Goal: Task Accomplishment & Management: Use online tool/utility

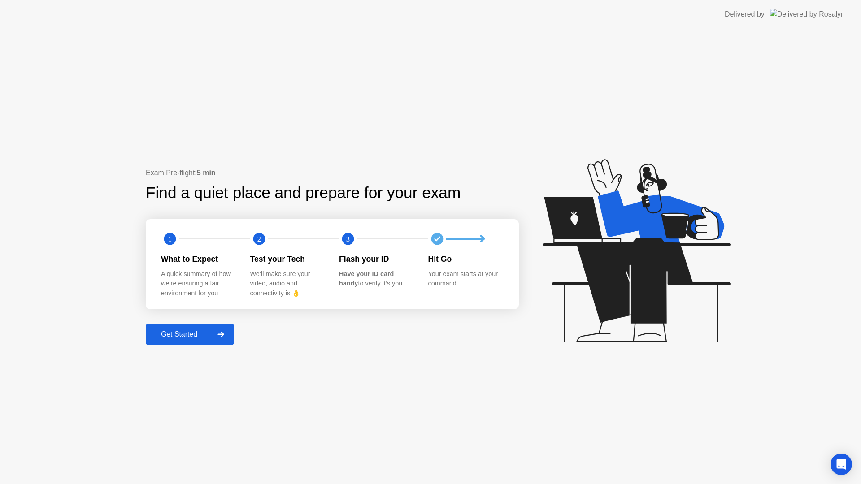
click at [174, 337] on div "Get Started" at bounding box center [178, 335] width 61 height 8
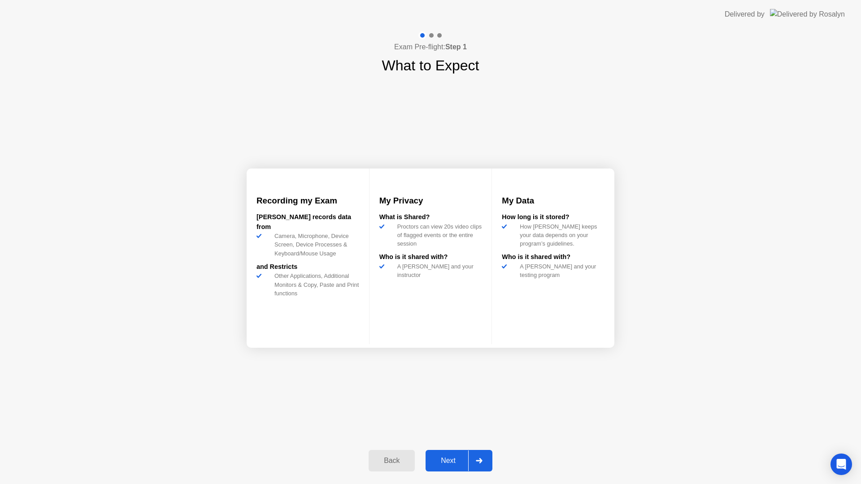
click at [445, 458] on div "Next" at bounding box center [448, 461] width 40 height 8
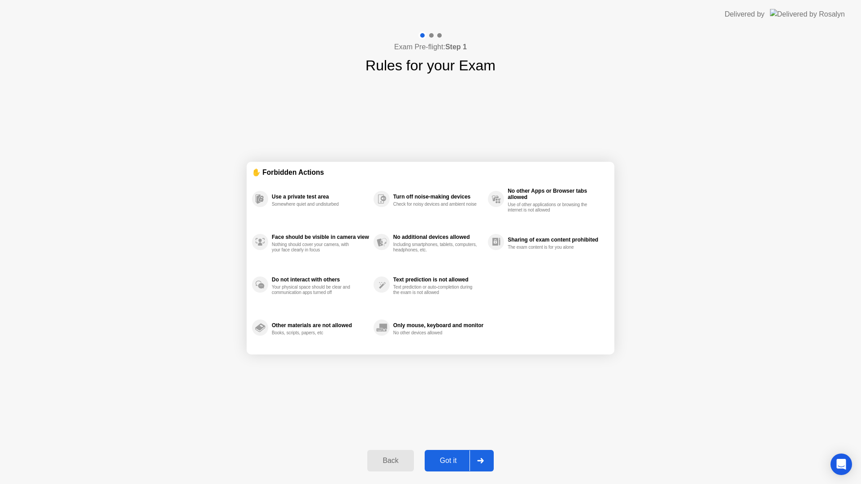
click at [442, 460] on div "Got it" at bounding box center [448, 461] width 42 height 8
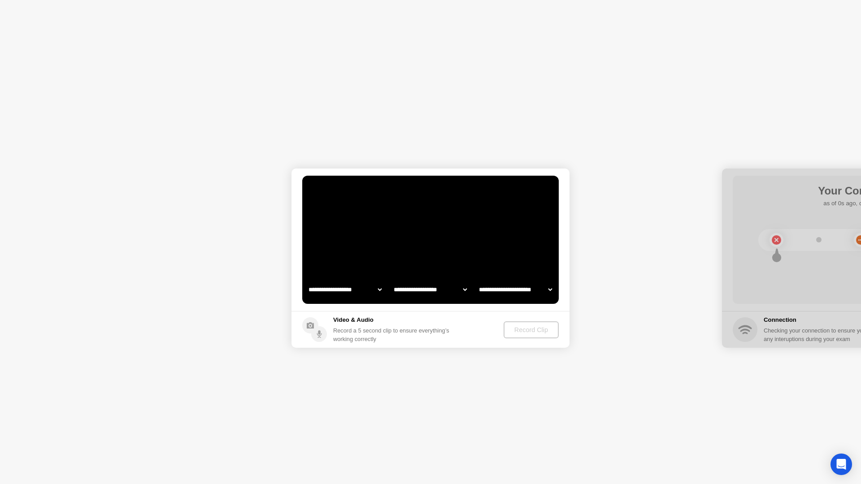
select select "**********"
select select "*******"
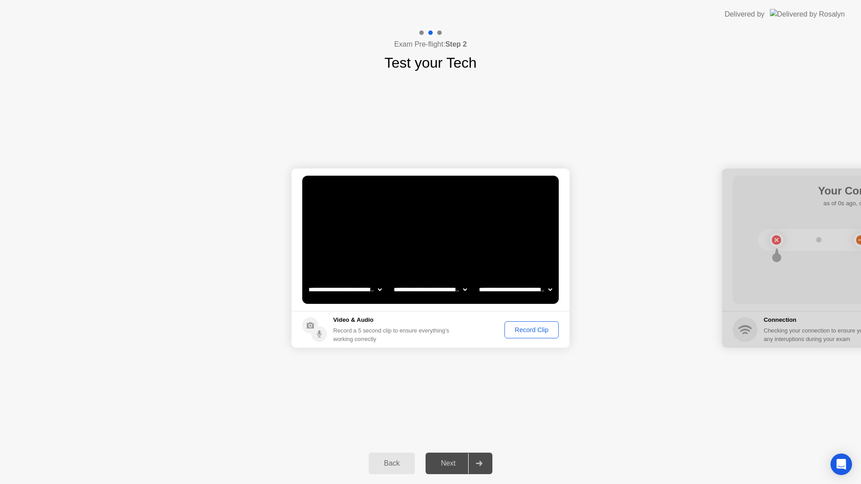
click at [448, 466] on div "Next" at bounding box center [448, 464] width 40 height 8
click at [529, 331] on div "Record Clip" at bounding box center [532, 329] width 48 height 7
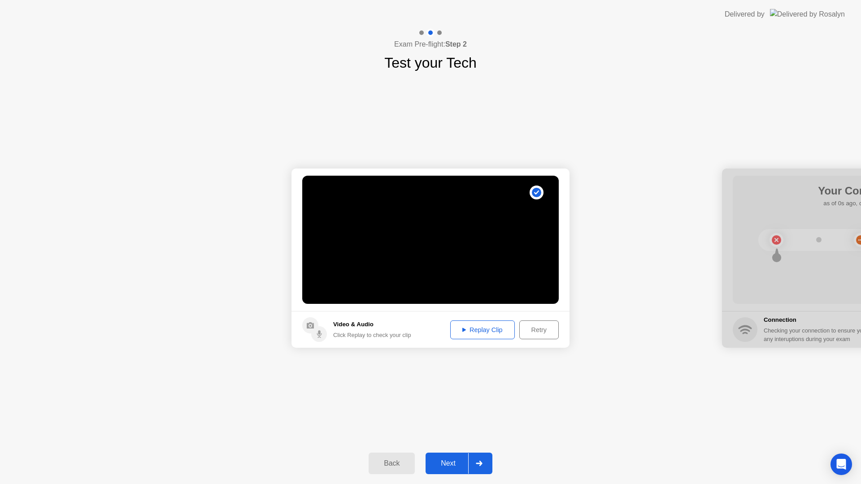
click at [445, 468] on div "Next" at bounding box center [448, 464] width 40 height 8
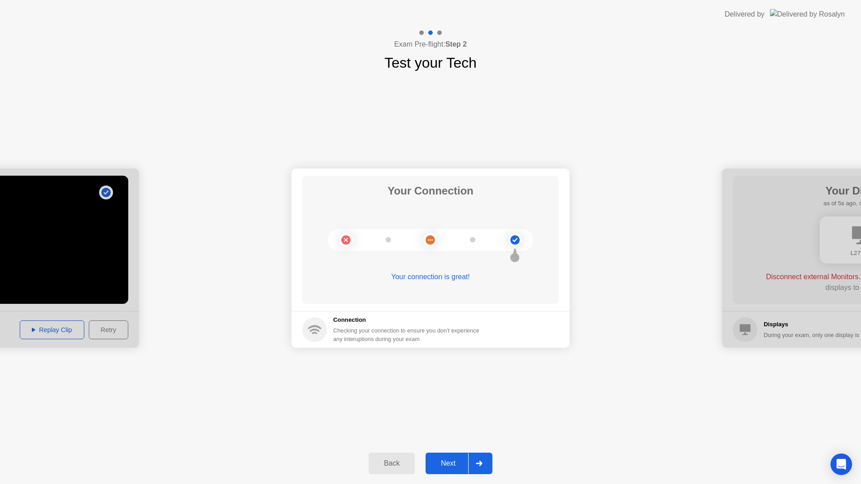
click at [451, 468] on div "Next" at bounding box center [448, 464] width 40 height 8
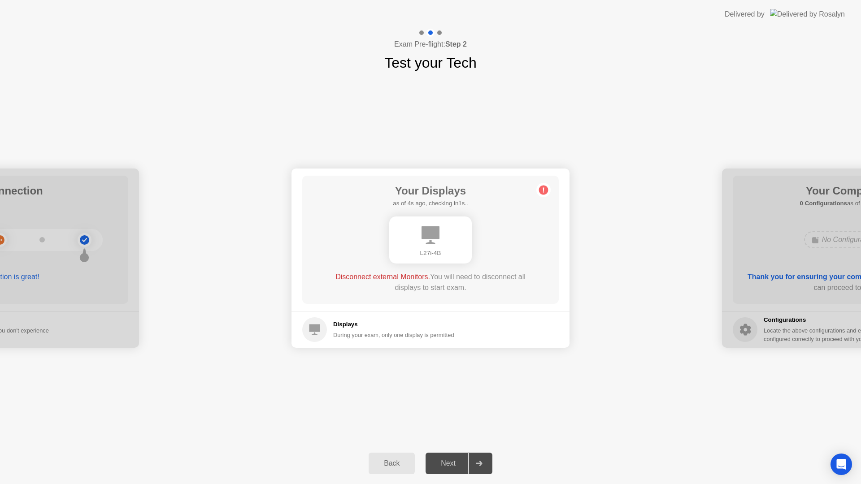
click at [446, 462] on div "Next" at bounding box center [448, 464] width 40 height 8
click at [544, 191] on icon at bounding box center [543, 190] width 1 height 5
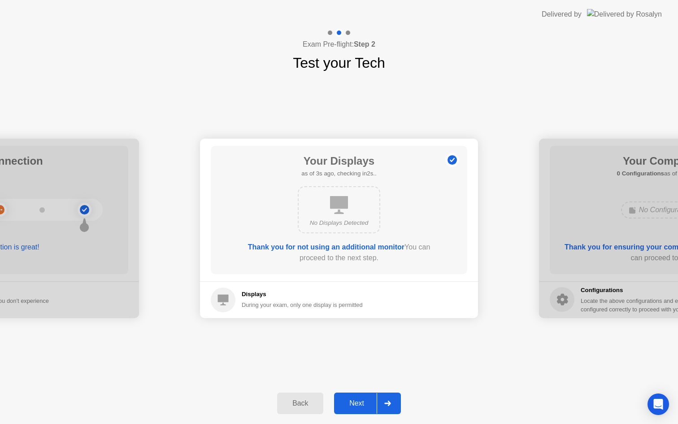
click at [351, 413] on div "Back Next" at bounding box center [339, 403] width 678 height 41
click at [351, 409] on button "Next" at bounding box center [367, 403] width 67 height 22
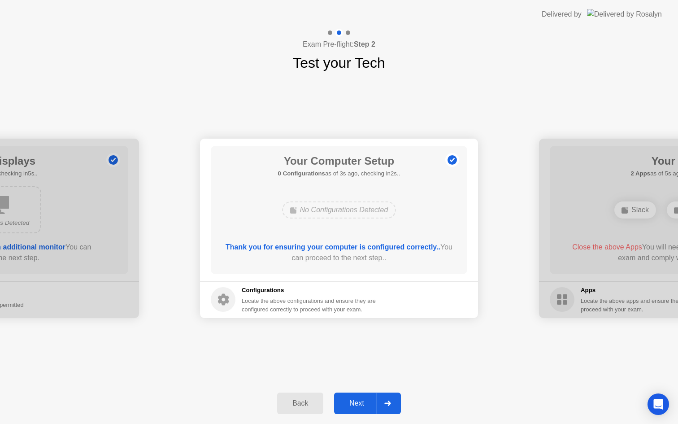
click at [355, 399] on div "Next" at bounding box center [357, 403] width 40 height 8
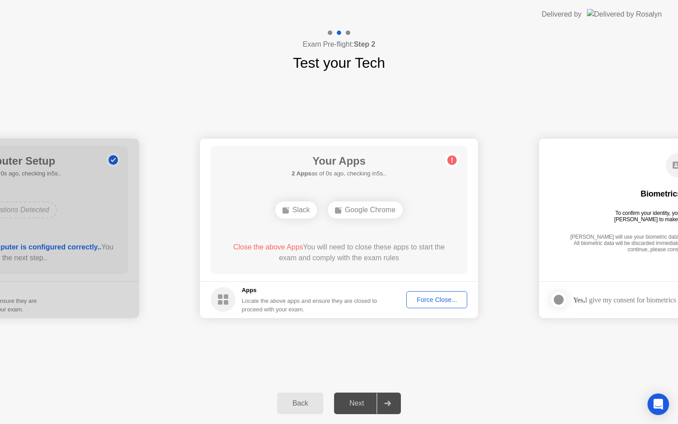
click at [420, 299] on div "Force Close..." at bounding box center [436, 299] width 55 height 7
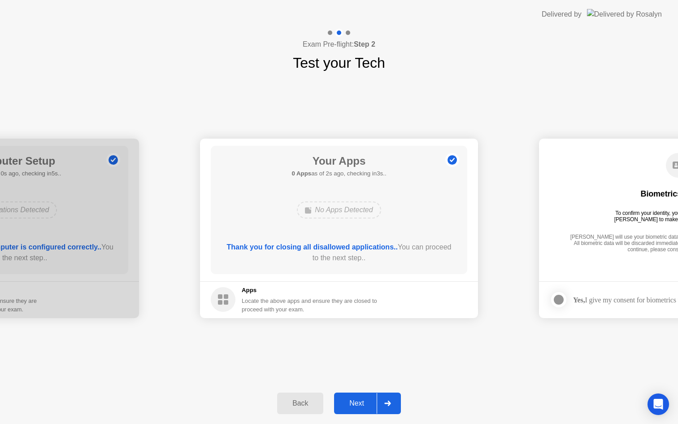
click at [357, 403] on div "Next" at bounding box center [357, 403] width 40 height 8
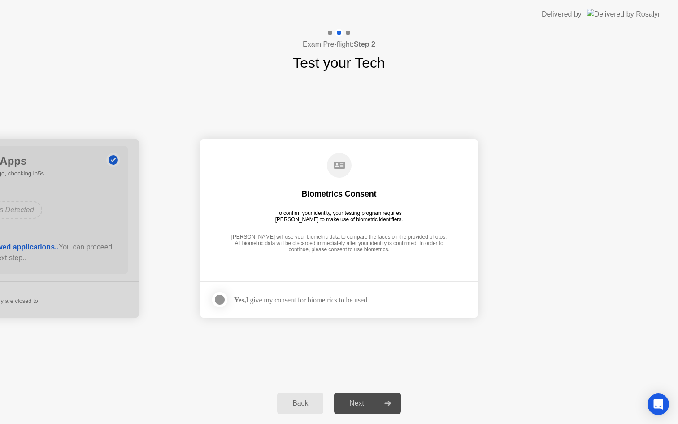
click at [324, 300] on div "Yes, I give my consent for biometrics to be used" at bounding box center [300, 300] width 133 height 9
click at [218, 296] on div at bounding box center [219, 299] width 11 height 11
click at [361, 396] on button "Next" at bounding box center [367, 403] width 67 height 22
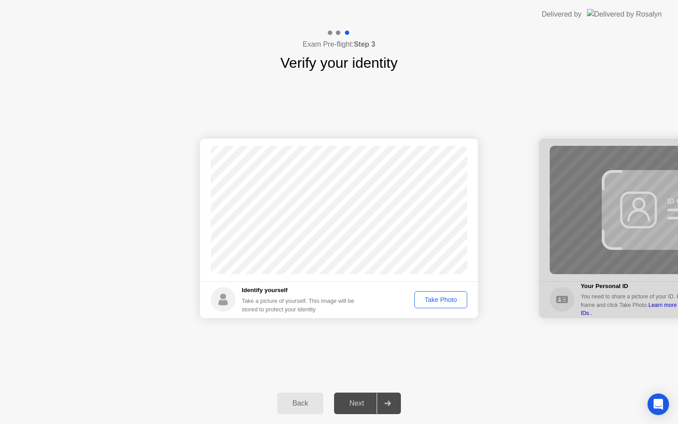
click at [432, 303] on div "Take Photo" at bounding box center [441, 299] width 47 height 7
click at [346, 396] on button "Next" at bounding box center [367, 403] width 67 height 22
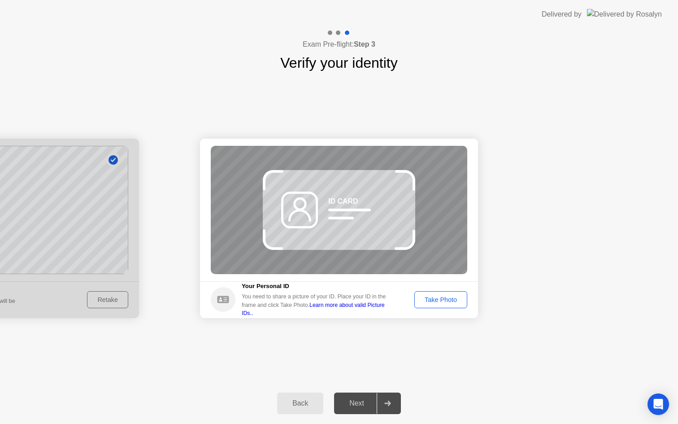
click at [439, 300] on div "Take Photo" at bounding box center [441, 299] width 47 height 7
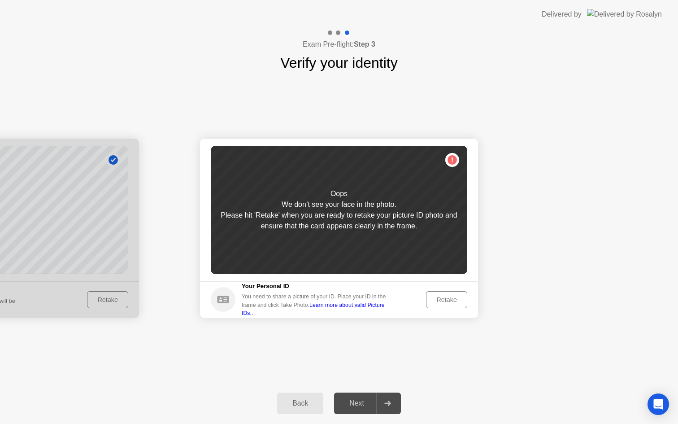
click at [448, 297] on div "Retake" at bounding box center [446, 299] width 35 height 7
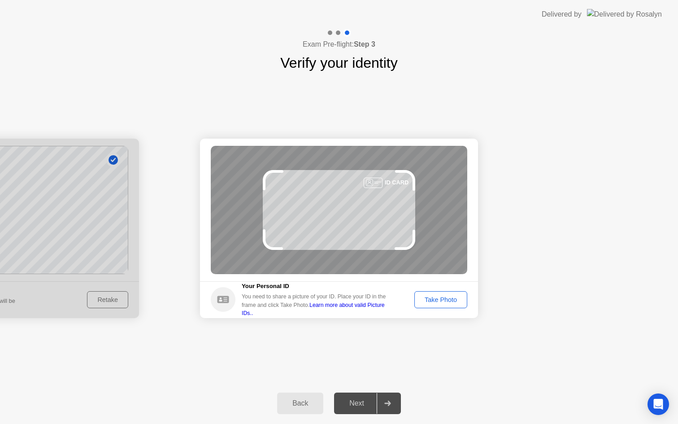
click at [443, 299] on div "Take Photo" at bounding box center [441, 299] width 47 height 7
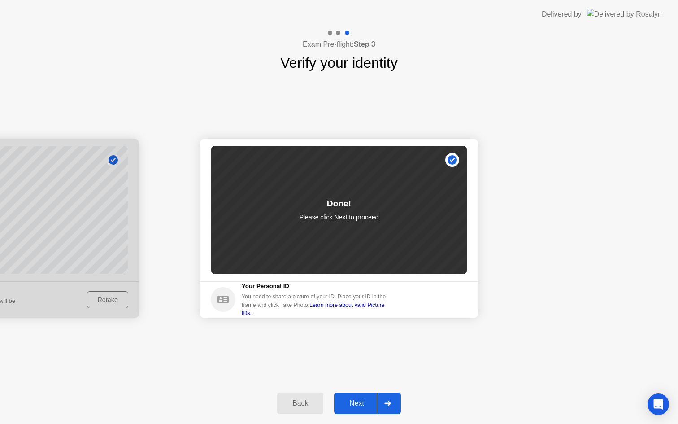
click at [350, 407] on div "Next" at bounding box center [357, 403] width 40 height 8
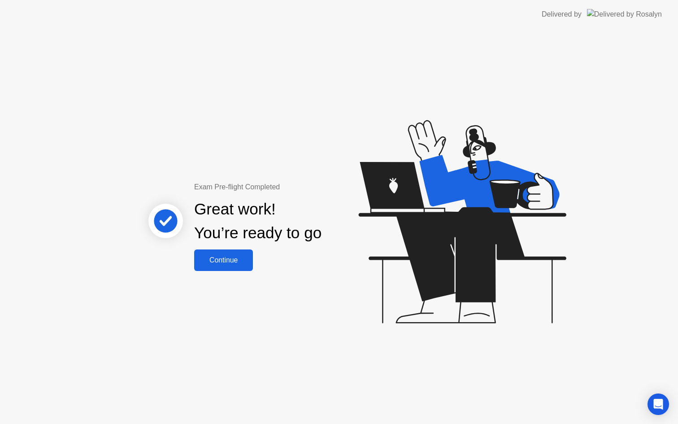
click at [243, 261] on div "Continue" at bounding box center [223, 260] width 53 height 8
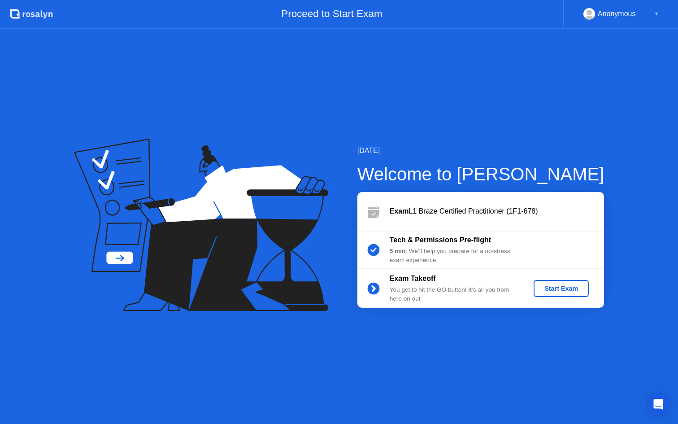
click at [557, 292] on div "Start Exam" at bounding box center [561, 288] width 48 height 7
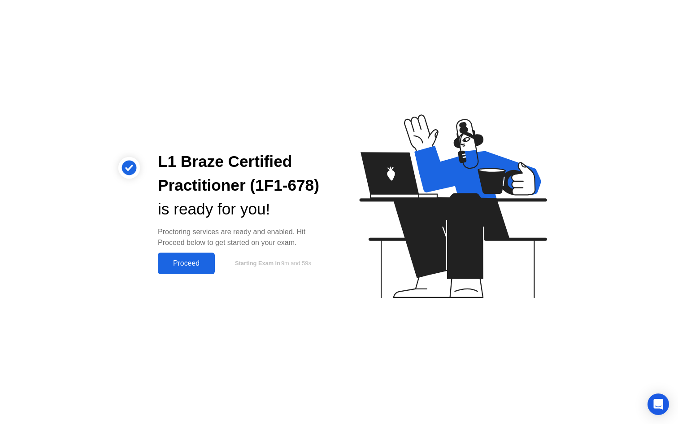
click at [177, 265] on div "Proceed" at bounding box center [187, 263] width 52 height 8
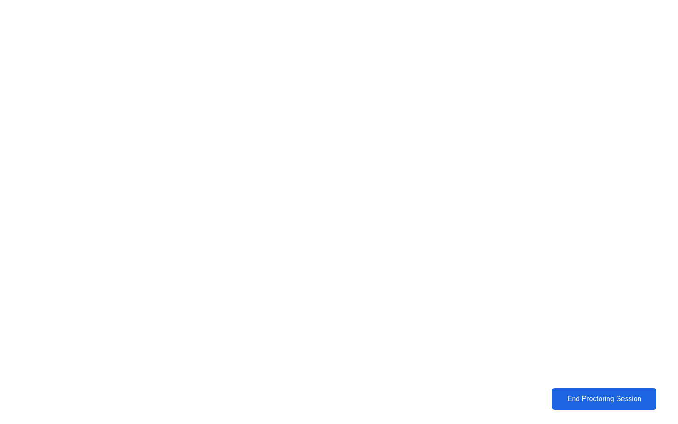
click at [585, 400] on div "End Proctoring Session" at bounding box center [605, 399] width 100 height 8
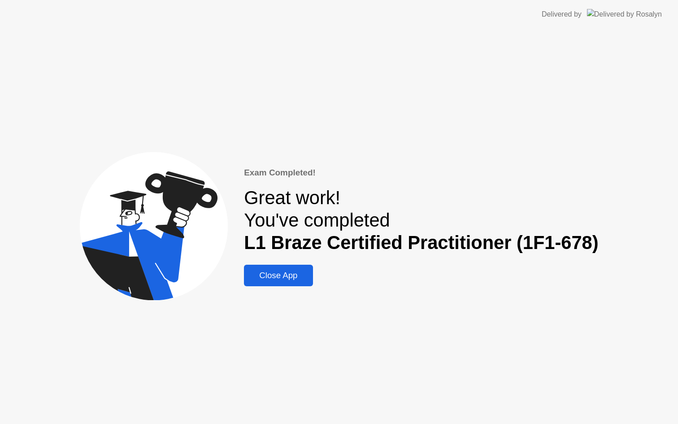
click at [273, 275] on div "Close App" at bounding box center [278, 275] width 63 height 10
